Goal: Navigation & Orientation: Find specific page/section

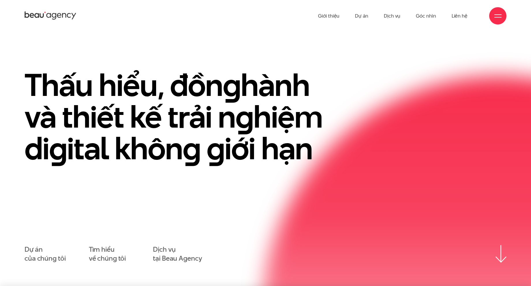
click at [61, 17] on icon at bounding box center [51, 16] width 52 height 10
click at [364, 15] on link "Dự án" at bounding box center [361, 16] width 13 height 32
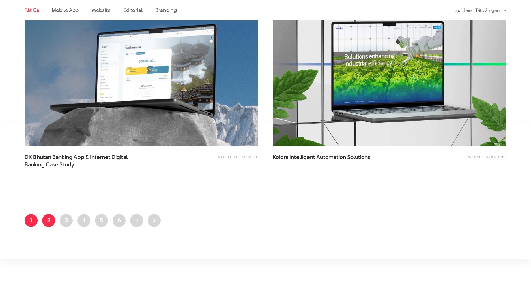
scroll to position [1298, 0]
click at [49, 219] on link "Trang 2" at bounding box center [48, 220] width 13 height 13
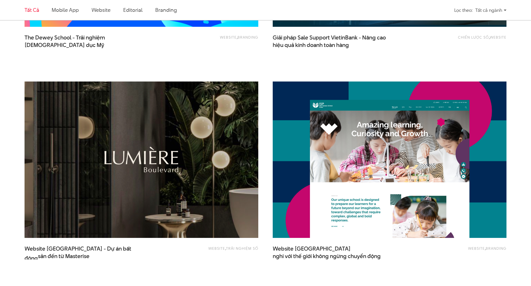
scroll to position [577, 0]
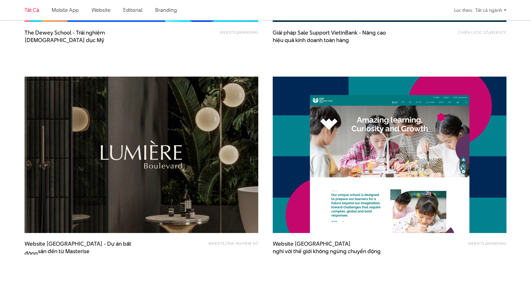
click at [190, 157] on img at bounding box center [141, 155] width 257 height 172
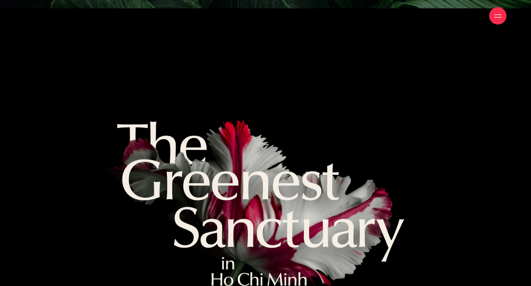
scroll to position [4412, 0]
